Goal: Find specific page/section: Find specific page/section

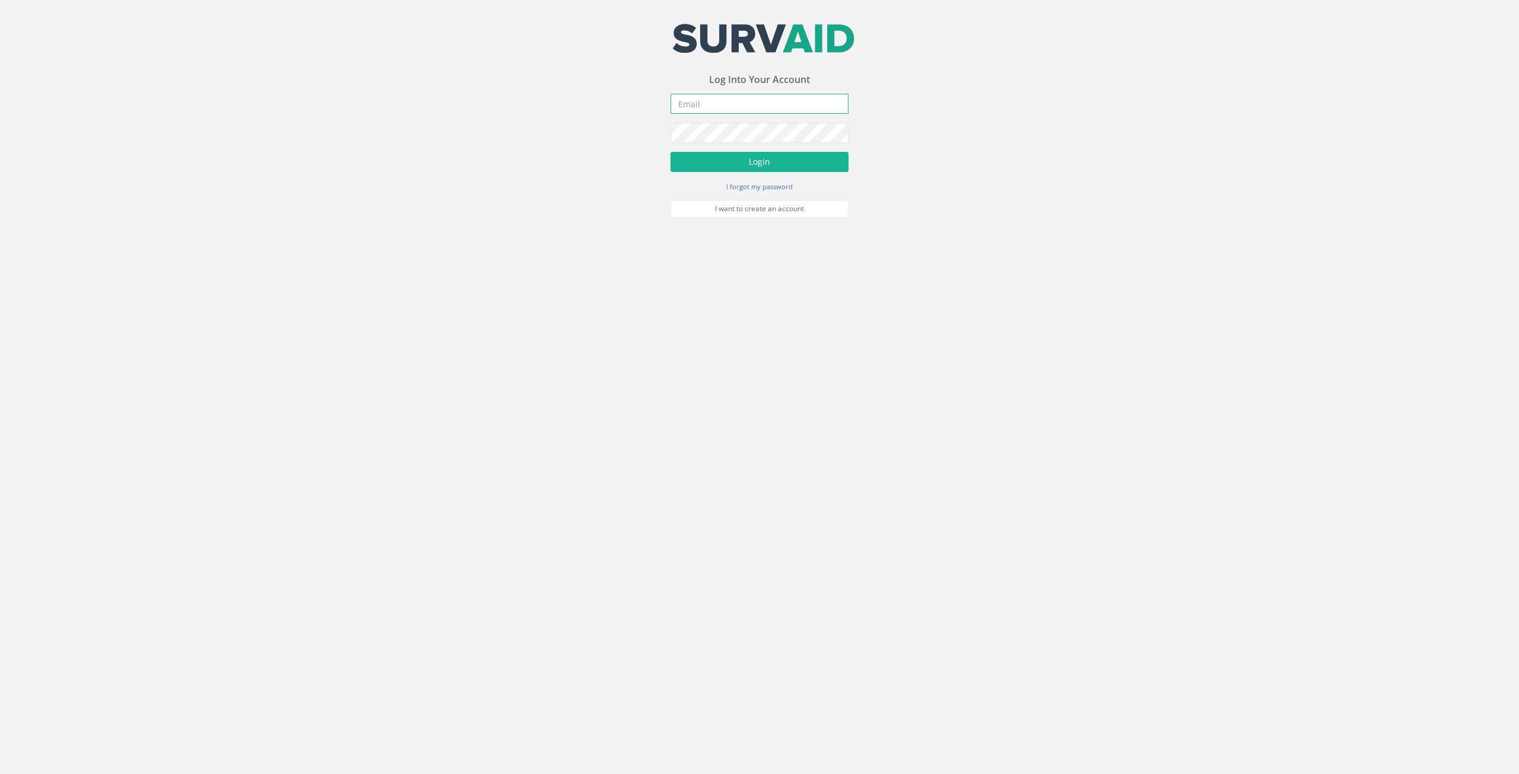
click at [745, 103] on input "email" at bounding box center [759, 104] width 178 height 20
type input "[EMAIL_ADDRESS][DOMAIN_NAME]"
click at [695, 170] on button "Login" at bounding box center [759, 162] width 178 height 20
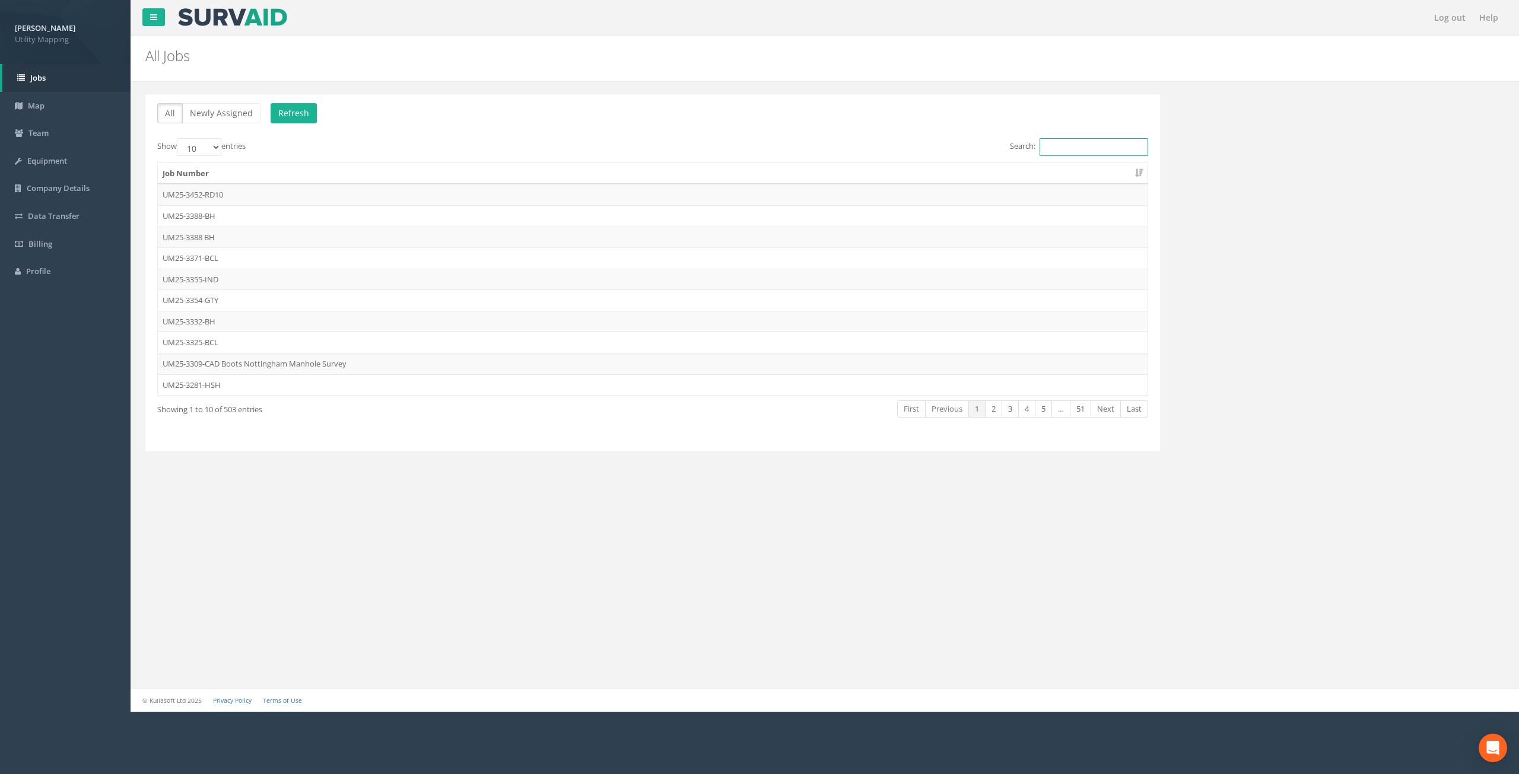
click at [1096, 149] on input "Search:" at bounding box center [1094, 147] width 109 height 18
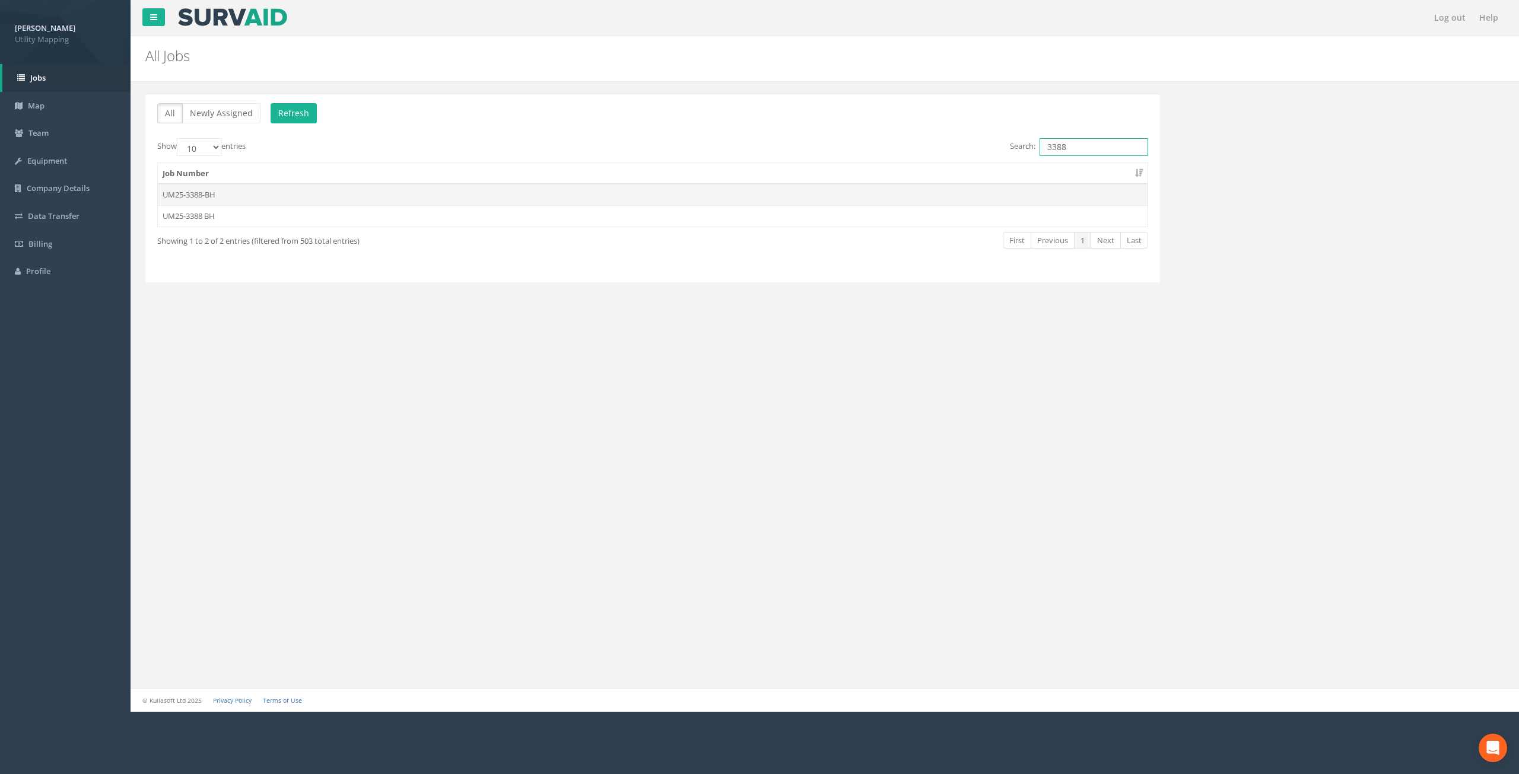
type input "3388"
click at [193, 197] on td "UM25-3388-BH" at bounding box center [653, 194] width 990 height 21
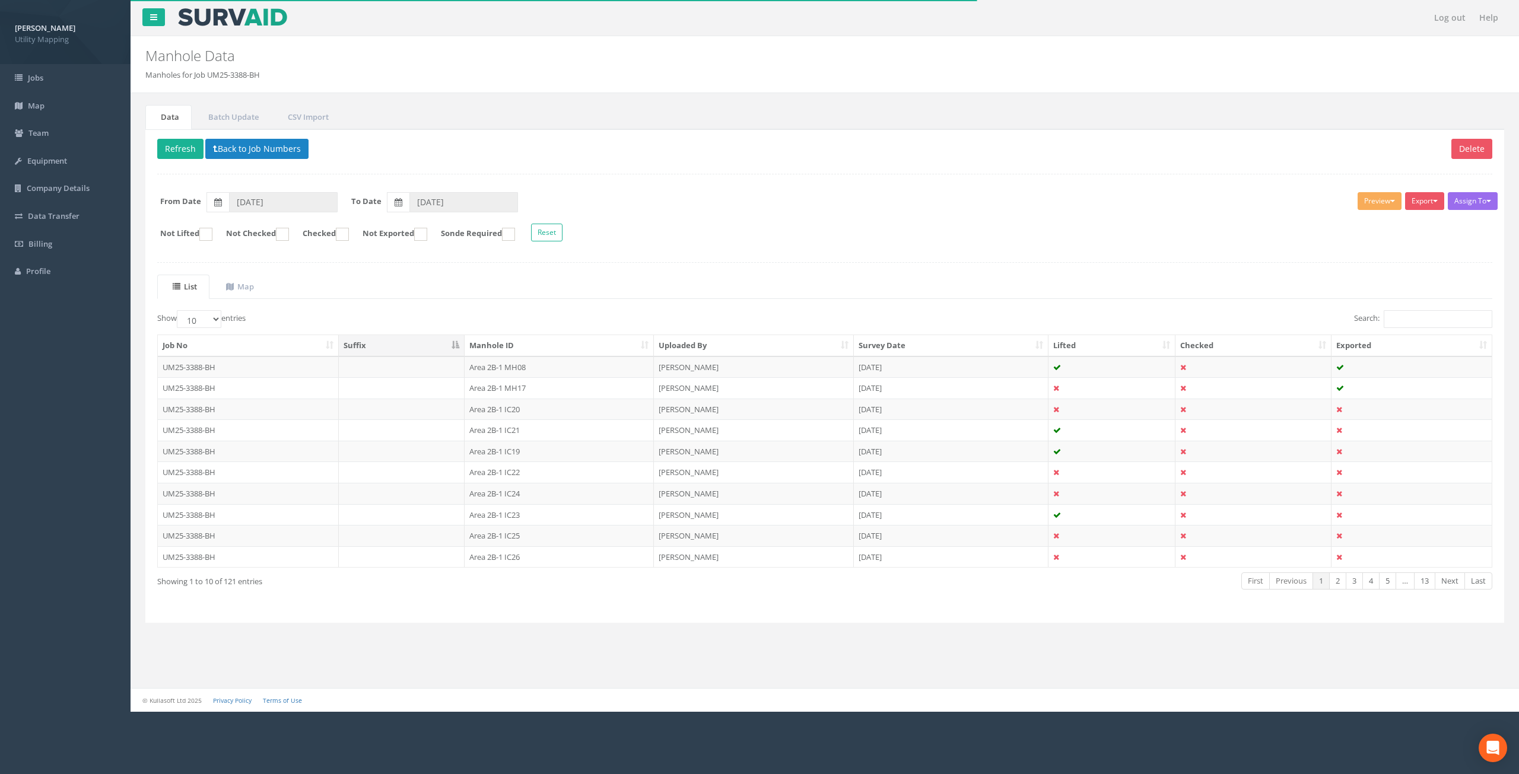
click at [526, 350] on th "Manhole ID" at bounding box center [559, 345] width 189 height 21
click at [1356, 581] on link "3" at bounding box center [1354, 581] width 17 height 17
click at [1366, 581] on link "4" at bounding box center [1370, 581] width 17 height 17
click at [519, 469] on td "Area 2B-1 IC36" at bounding box center [559, 472] width 189 height 21
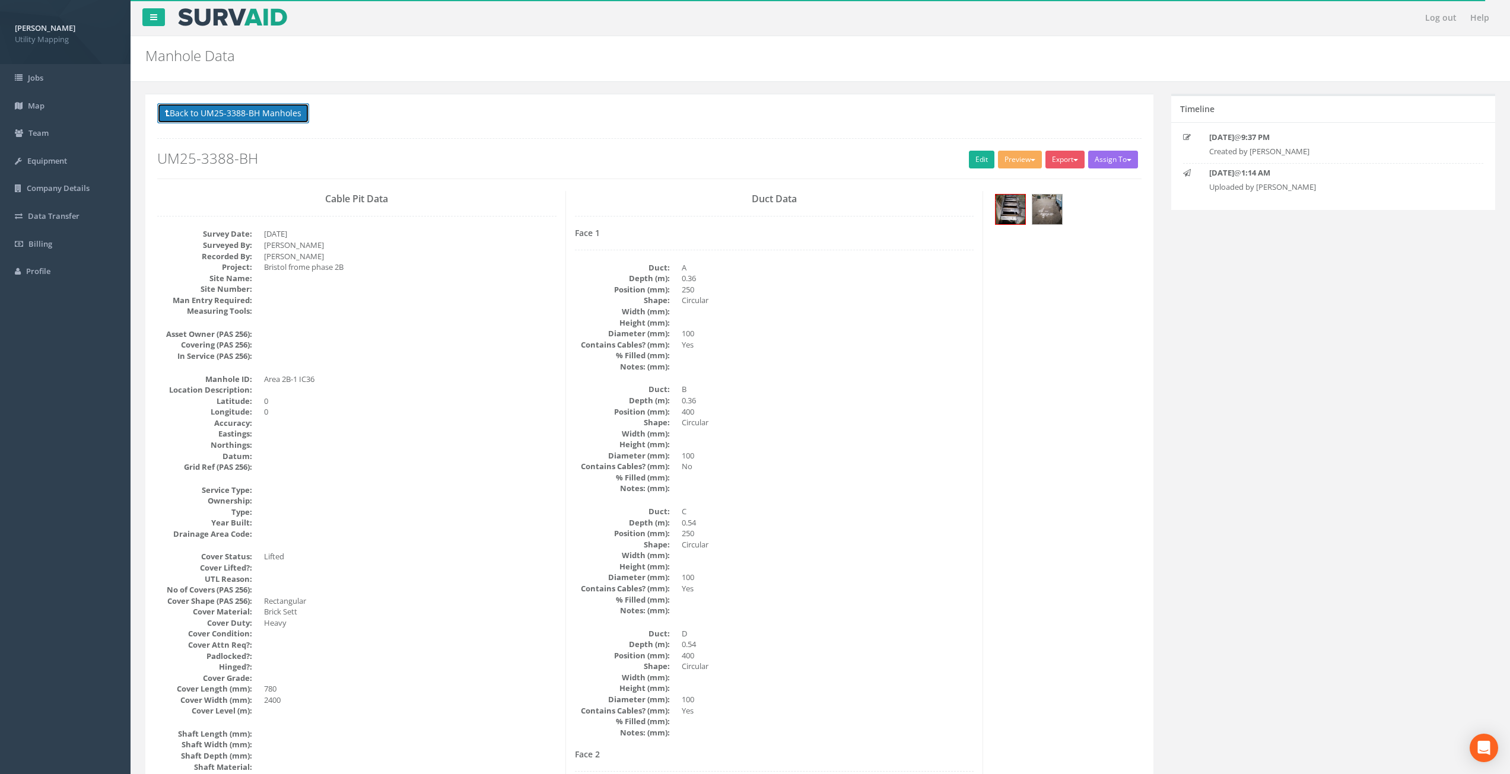
click at [254, 118] on button "Back to UM25-3388-BH Manholes" at bounding box center [233, 113] width 152 height 20
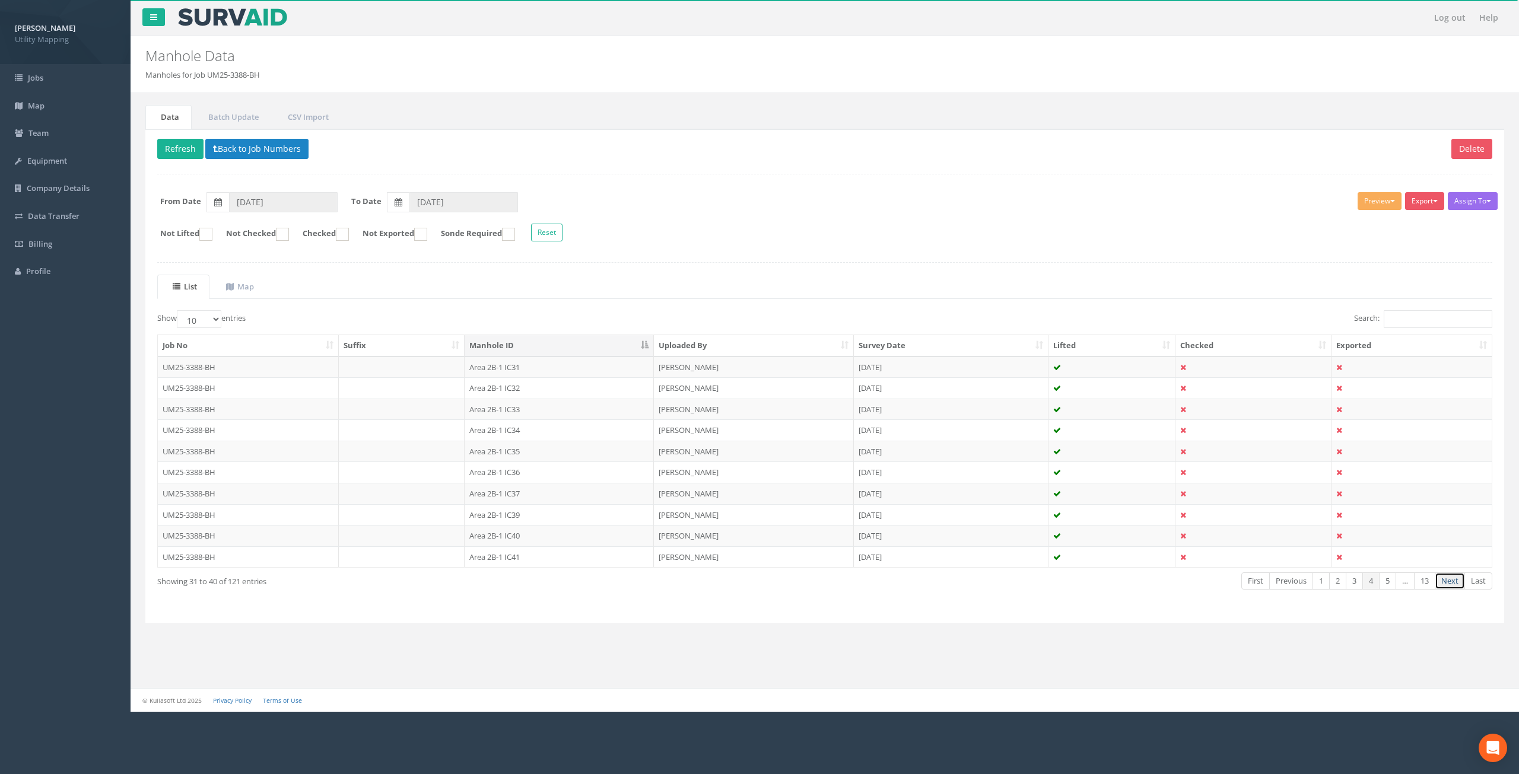
click at [1447, 585] on link "Next" at bounding box center [1450, 581] width 30 height 17
click at [1445, 583] on link "Next" at bounding box center [1450, 581] width 30 height 17
